Goal: Information Seeking & Learning: Check status

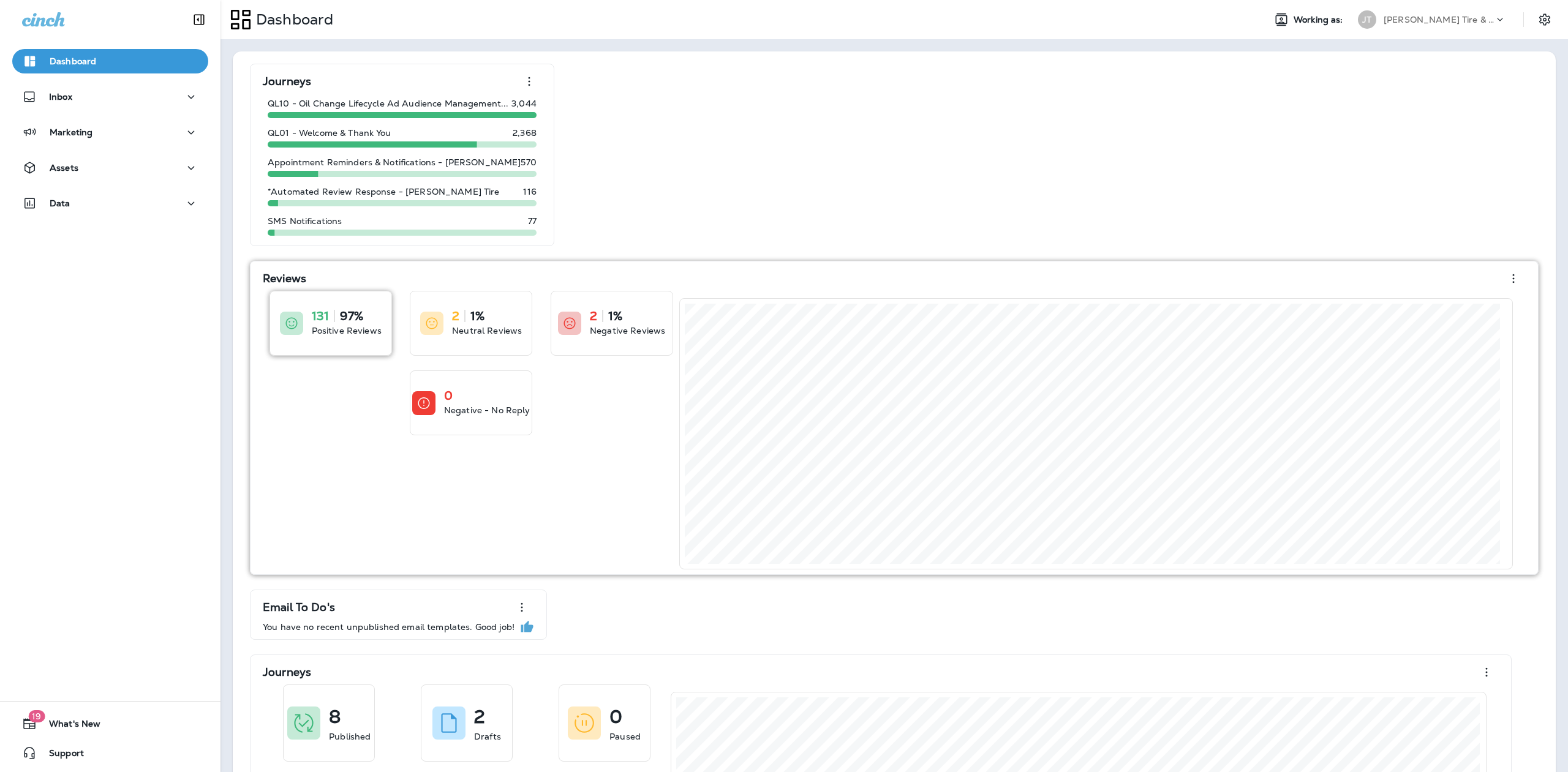
click at [353, 328] on p "Positive Reviews" at bounding box center [347, 330] width 70 height 12
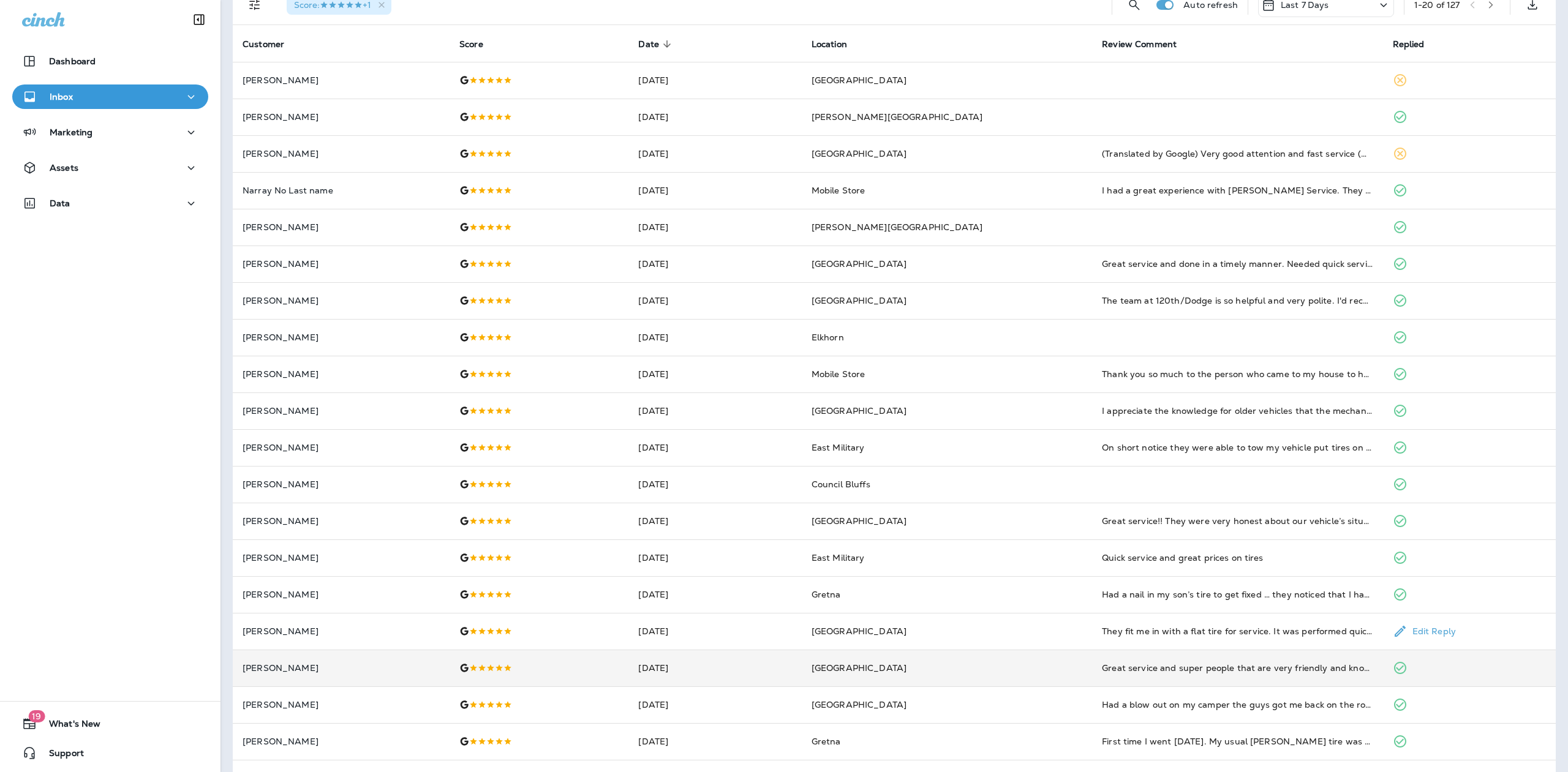
scroll to position [103, 0]
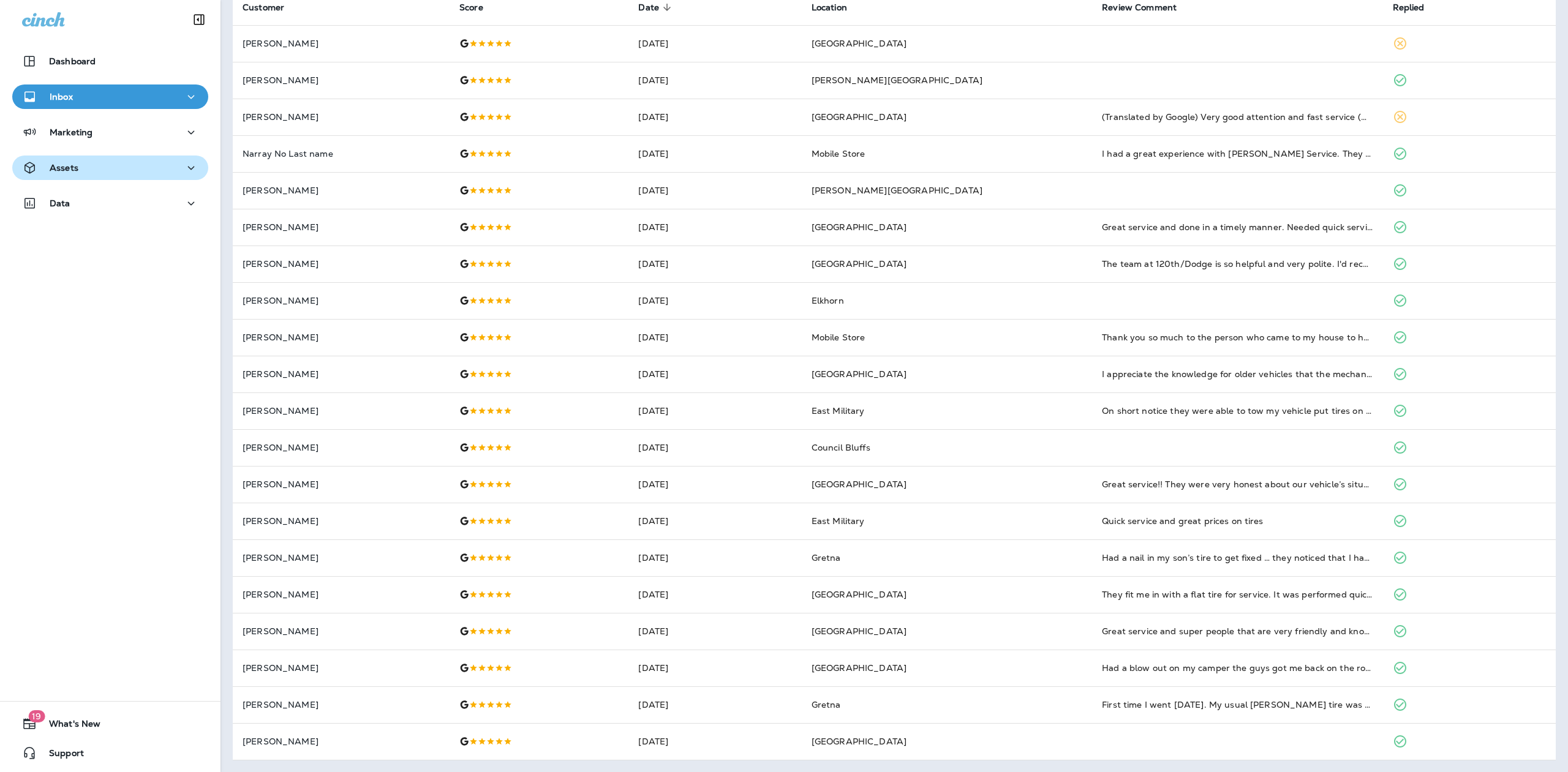
click at [183, 164] on icon "button" at bounding box center [190, 169] width 15 height 16
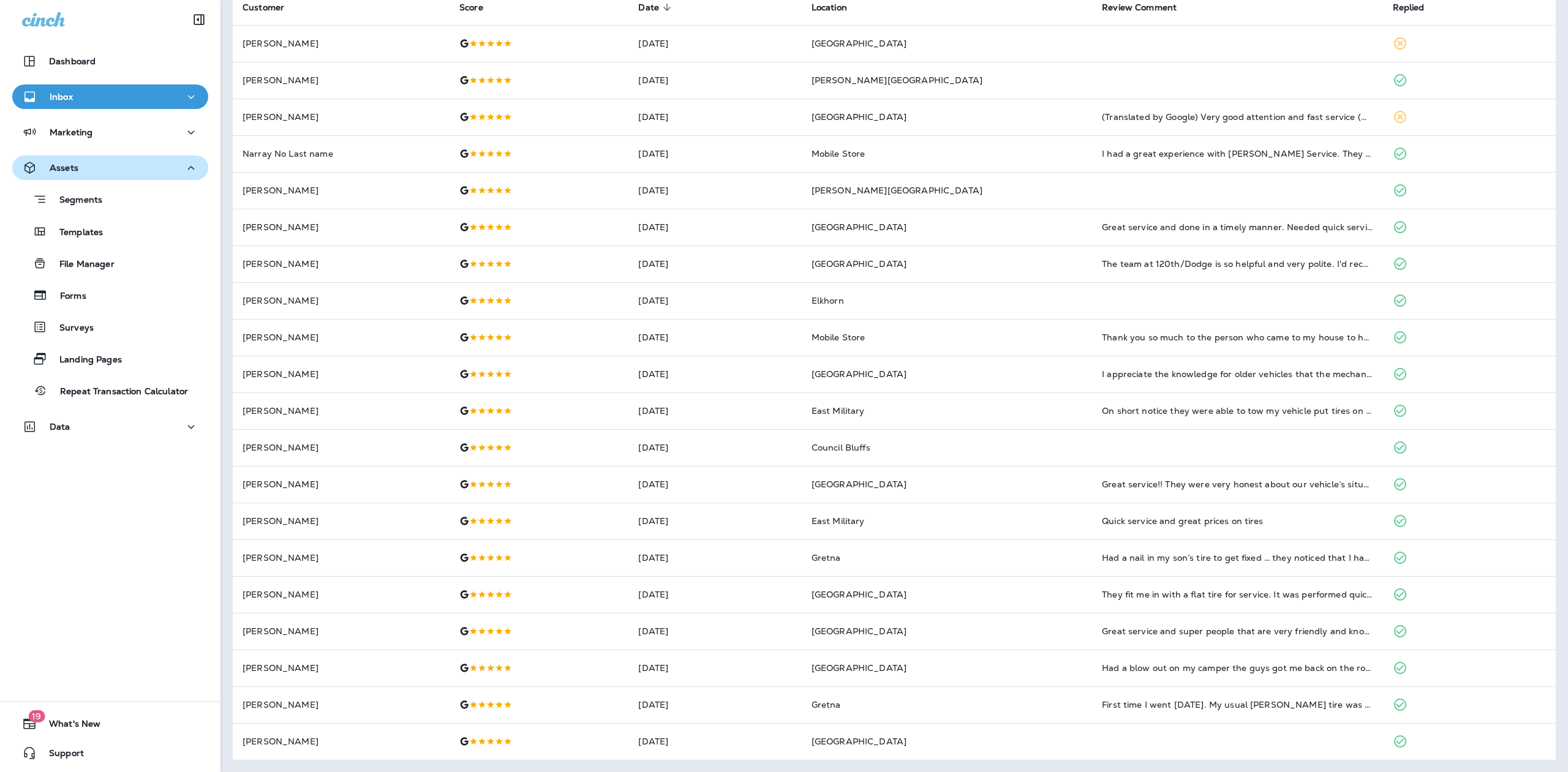
click at [82, 172] on div "Assets" at bounding box center [110, 169] width 177 height 16
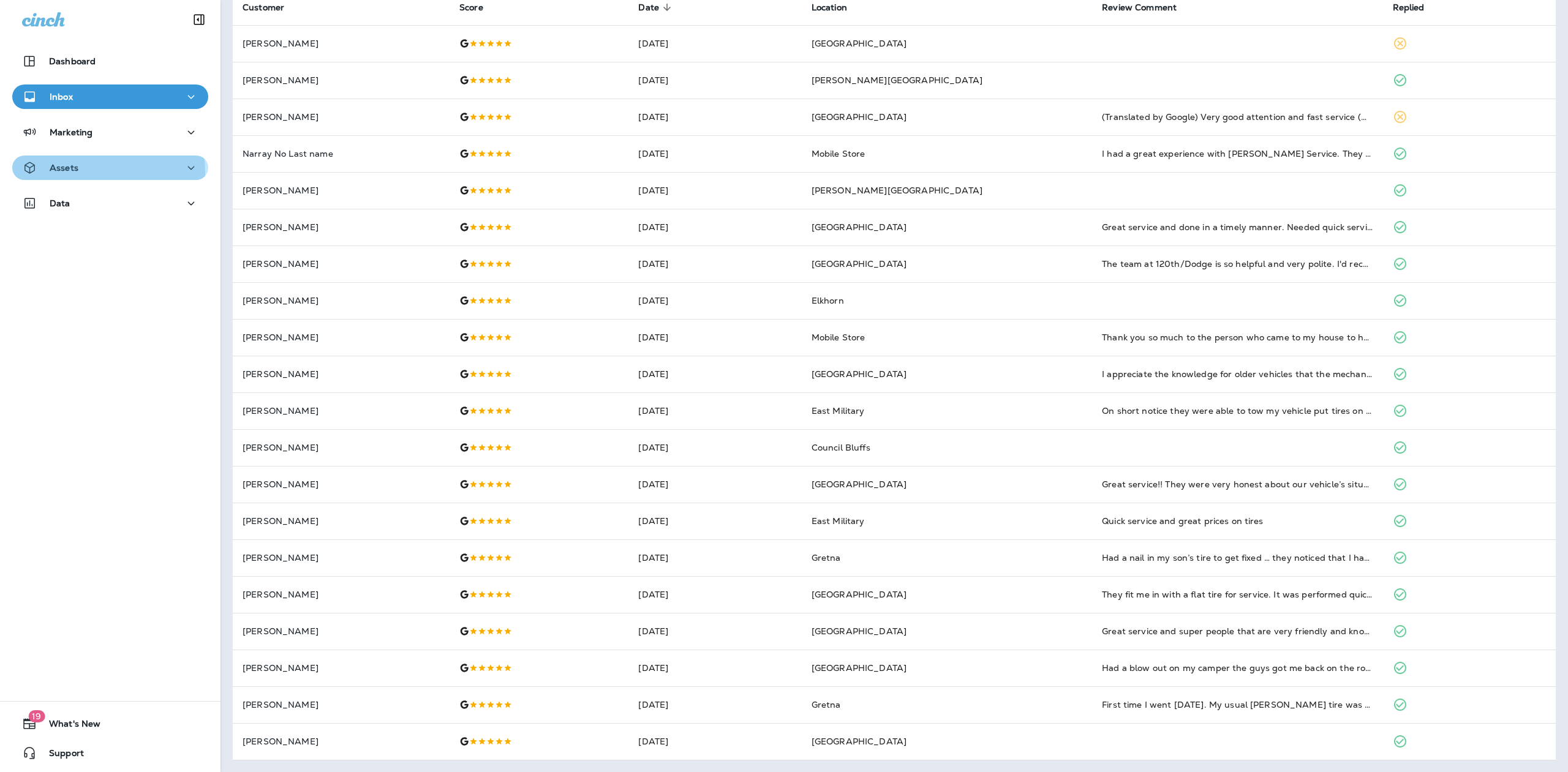
click at [82, 172] on div "Assets" at bounding box center [110, 169] width 177 height 16
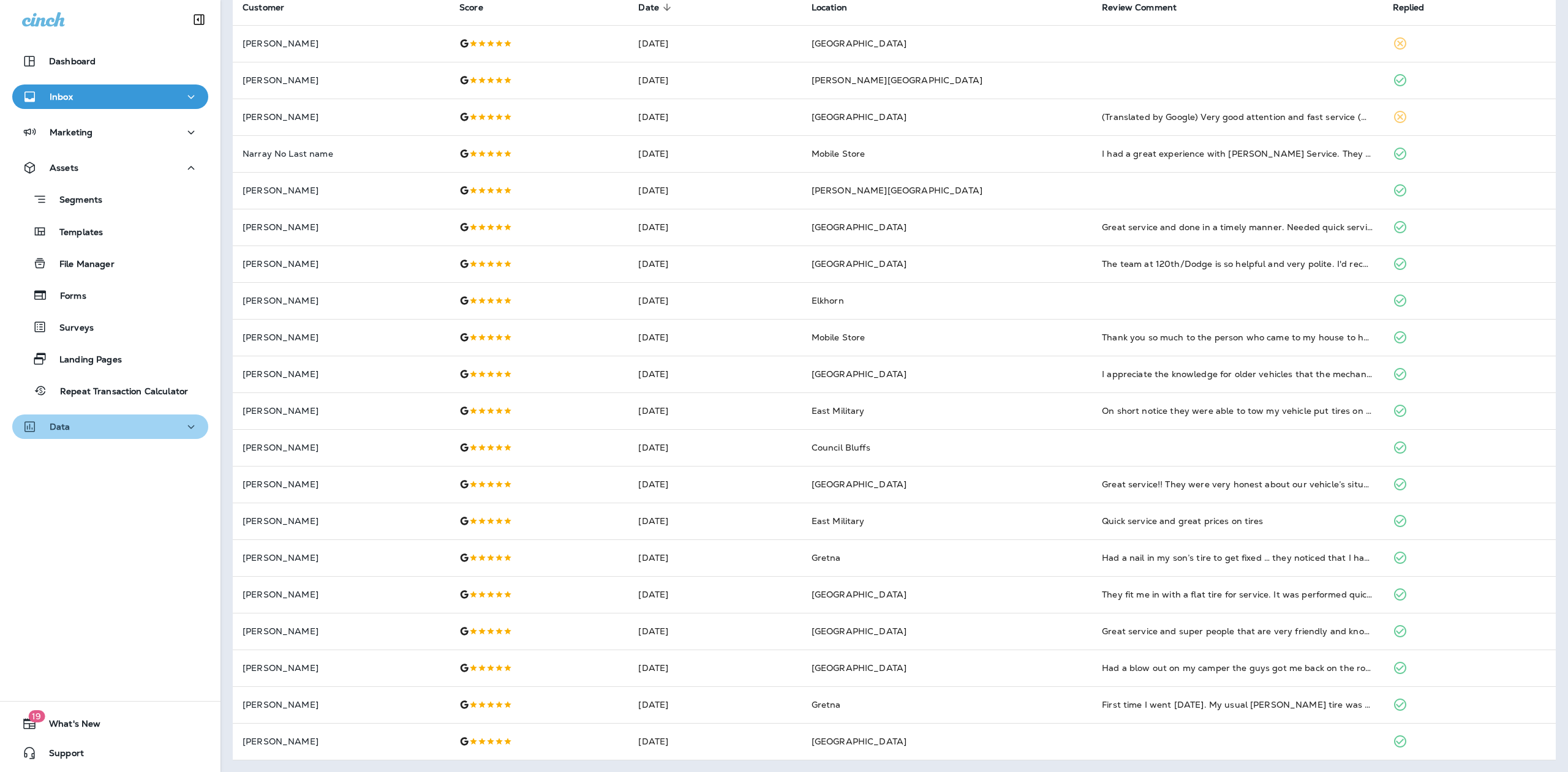
click at [190, 425] on icon "button" at bounding box center [190, 428] width 15 height 16
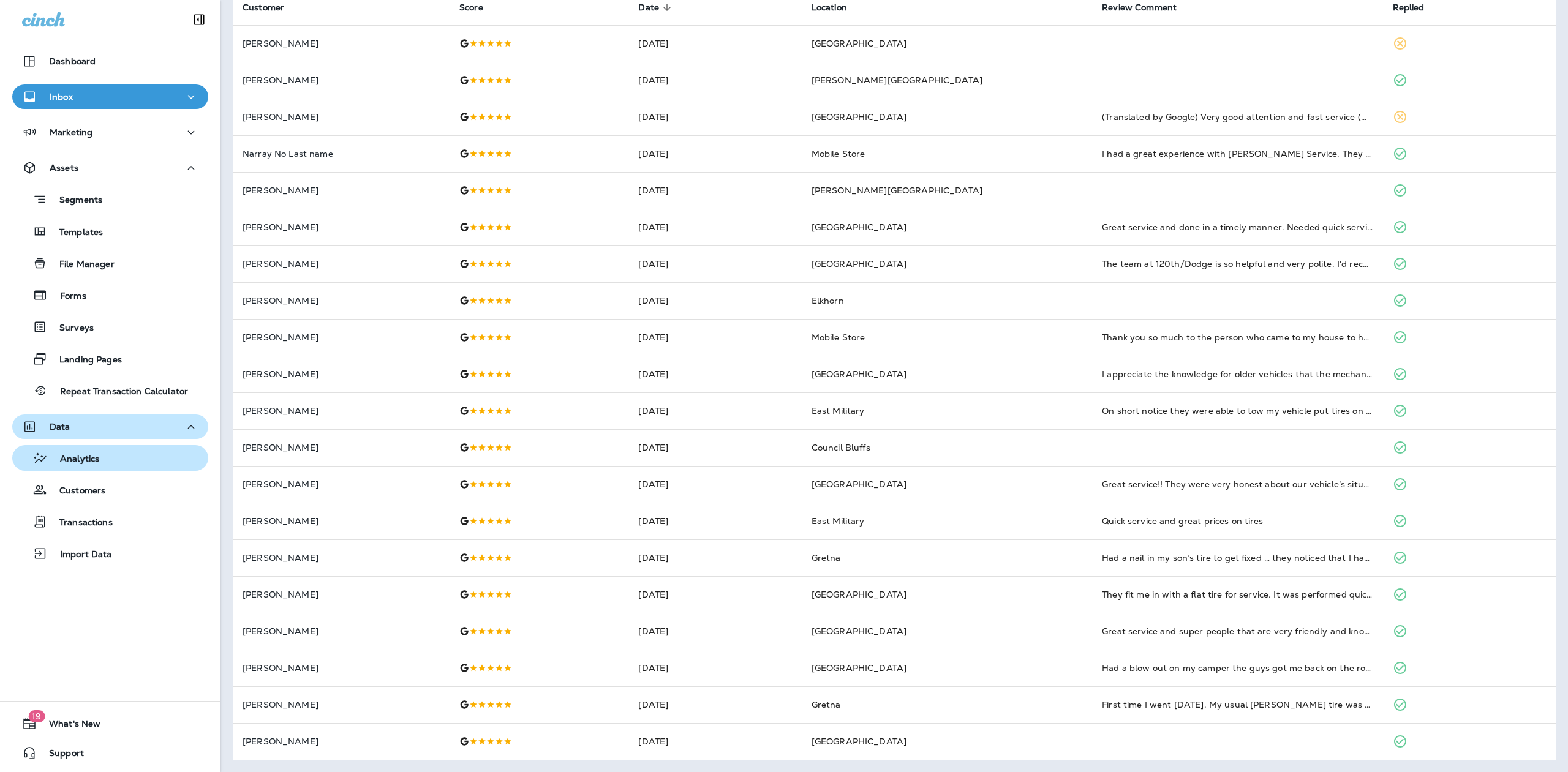
click at [99, 455] on p "Analytics" at bounding box center [73, 459] width 51 height 11
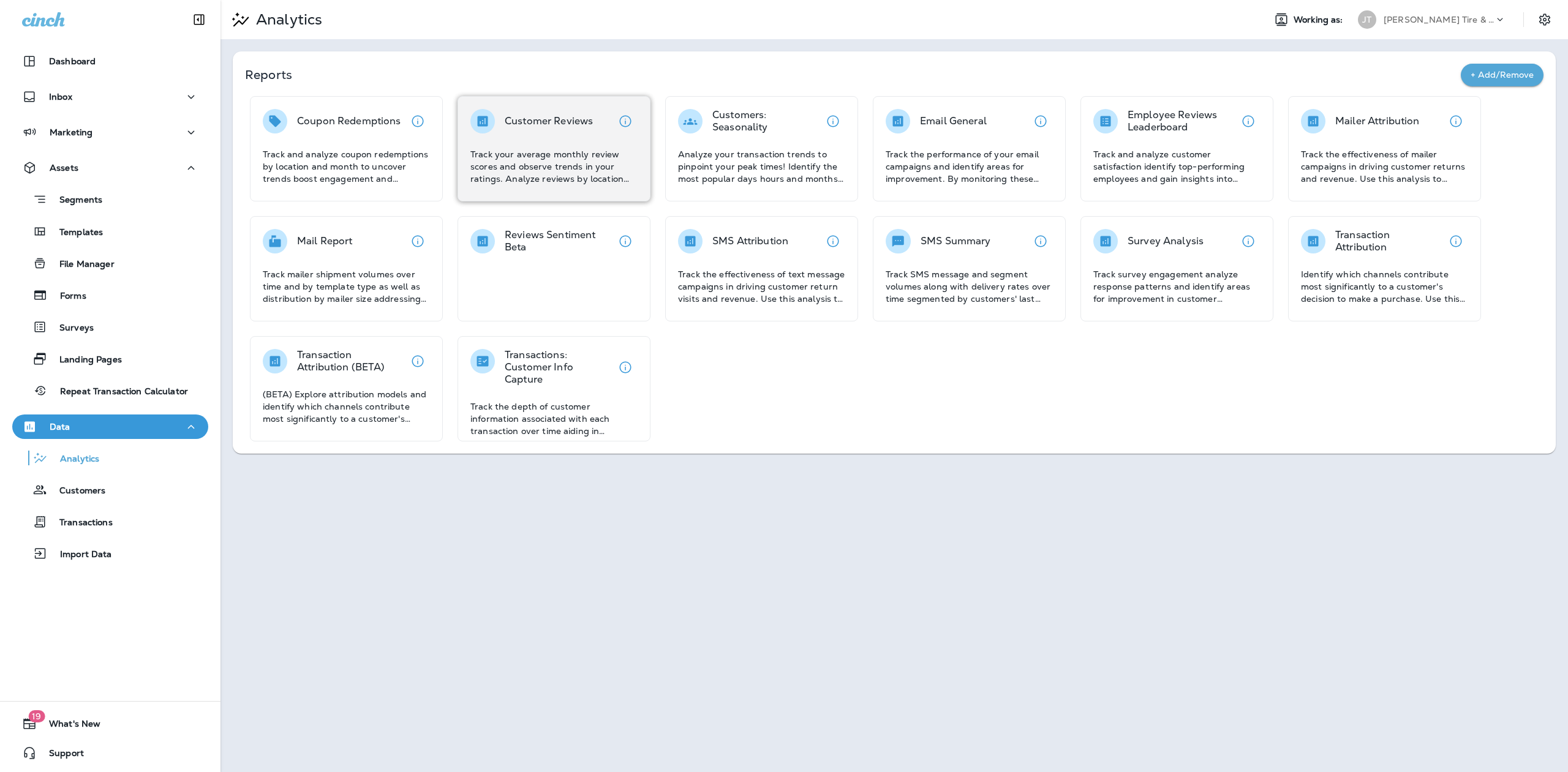
click at [522, 171] on p "Track your average monthly review scores and observe trends in your ratings. An…" at bounding box center [554, 166] width 167 height 37
